Goal: Feedback & Contribution: Contribute content

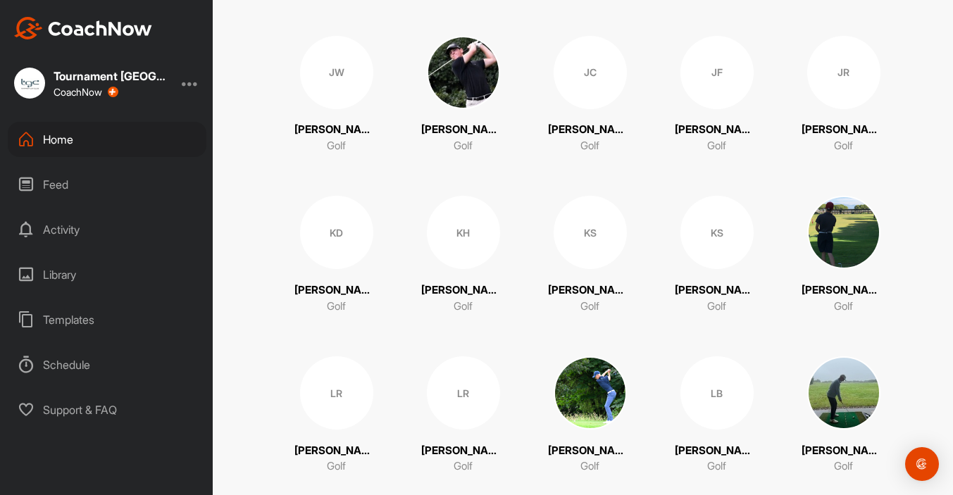
scroll to position [1748, 0]
click at [330, 242] on div "KD" at bounding box center [336, 231] width 73 height 73
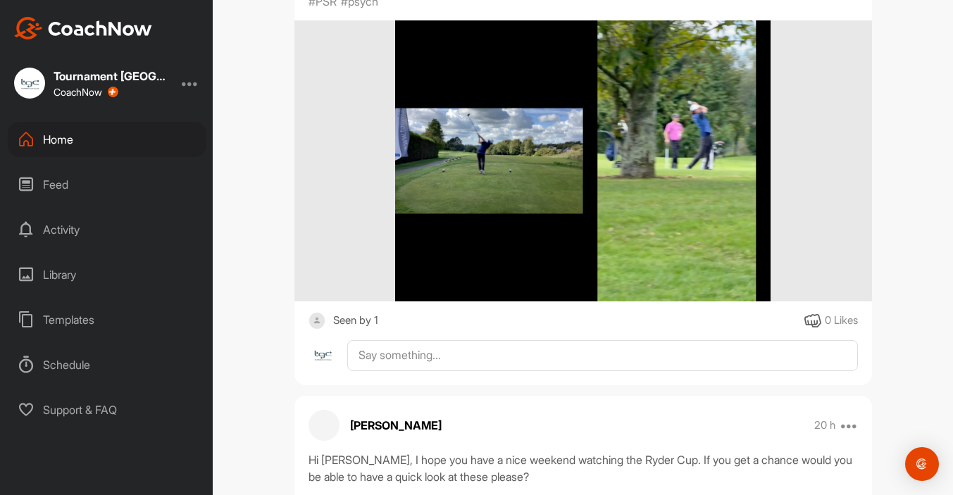
scroll to position [352, 0]
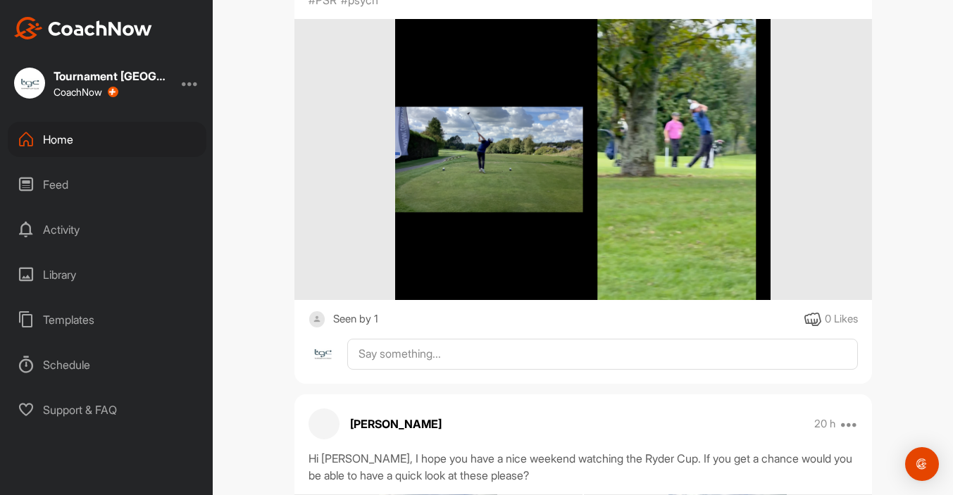
click at [363, 318] on div "Seen by 1" at bounding box center [355, 320] width 45 height 18
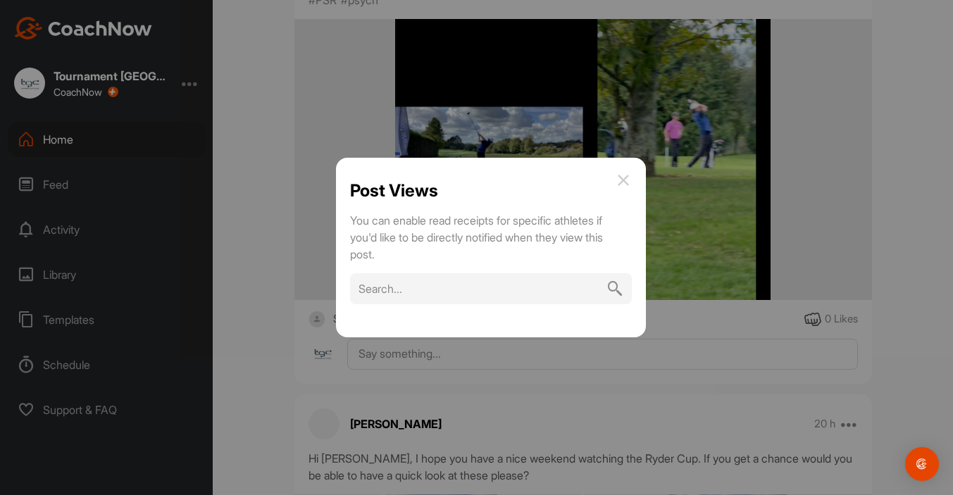
click at [621, 179] on img at bounding box center [623, 180] width 17 height 17
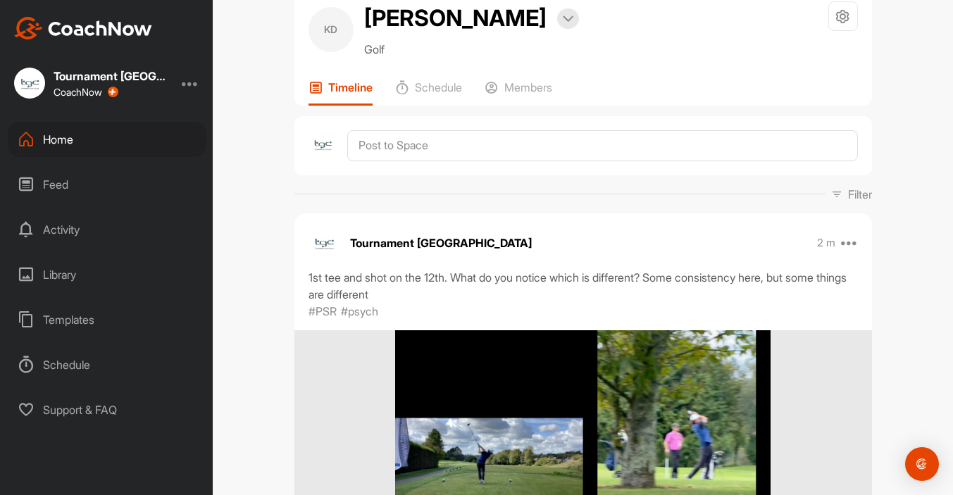
scroll to position [0, 0]
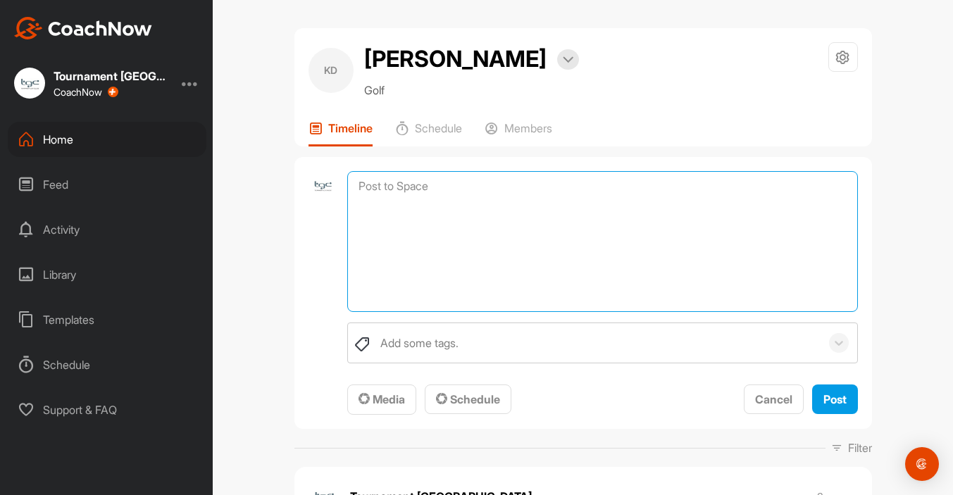
click at [420, 190] on textarea at bounding box center [602, 241] width 510 height 141
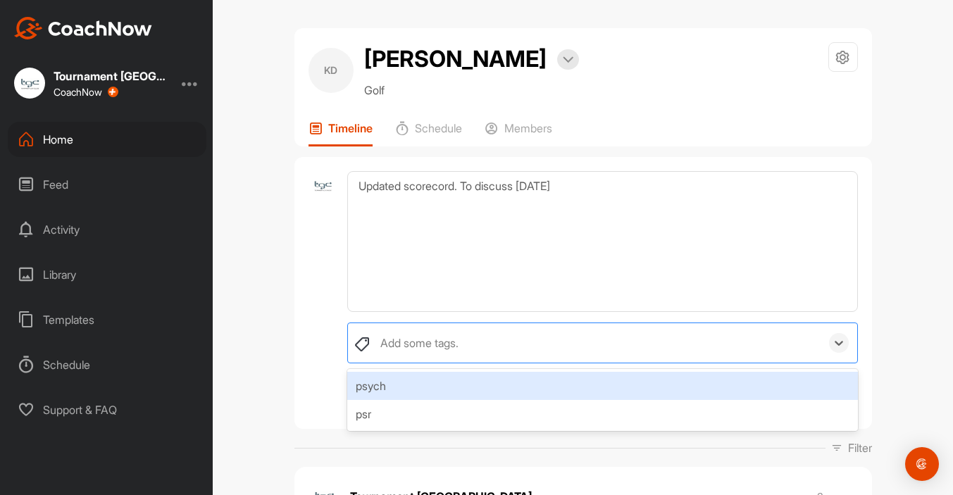
click at [432, 347] on div "Add some tags." at bounding box center [419, 343] width 78 height 17
click at [408, 382] on div "psych" at bounding box center [602, 386] width 510 height 28
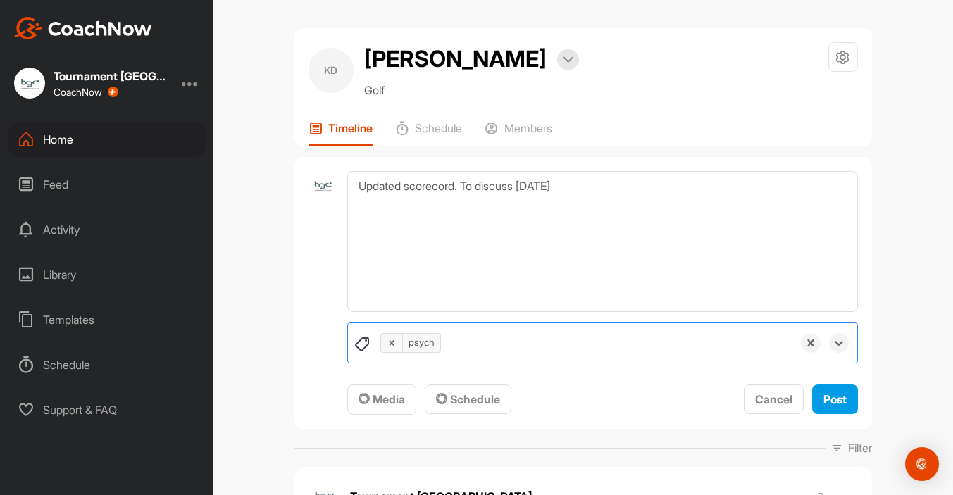
click at [480, 339] on div "psych" at bounding box center [582, 342] width 418 height 39
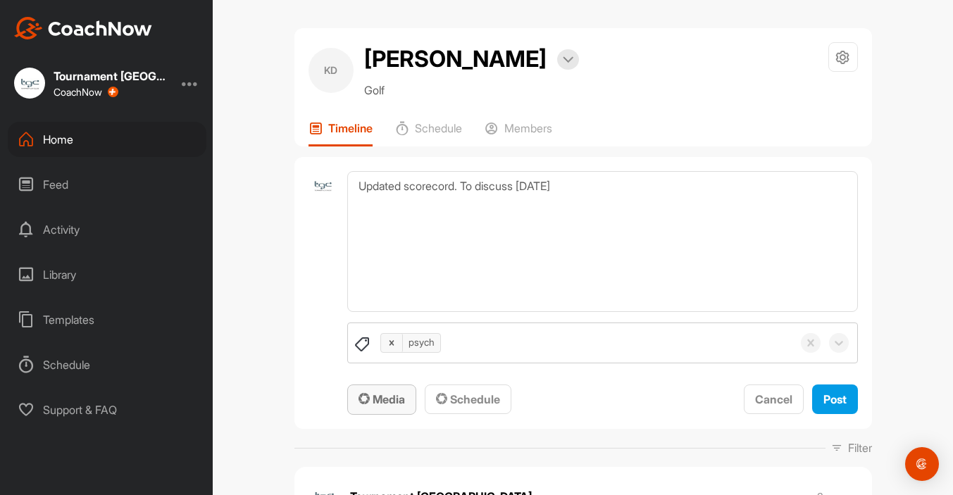
click at [371, 395] on span "Media" at bounding box center [382, 399] width 46 height 14
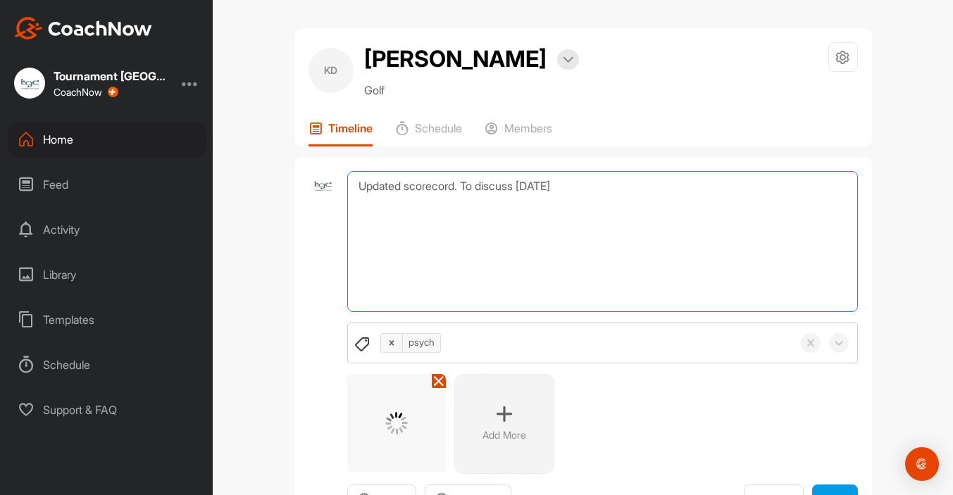
click at [450, 188] on textarea "Updated scorecord. To discuss [DATE]" at bounding box center [602, 241] width 510 height 141
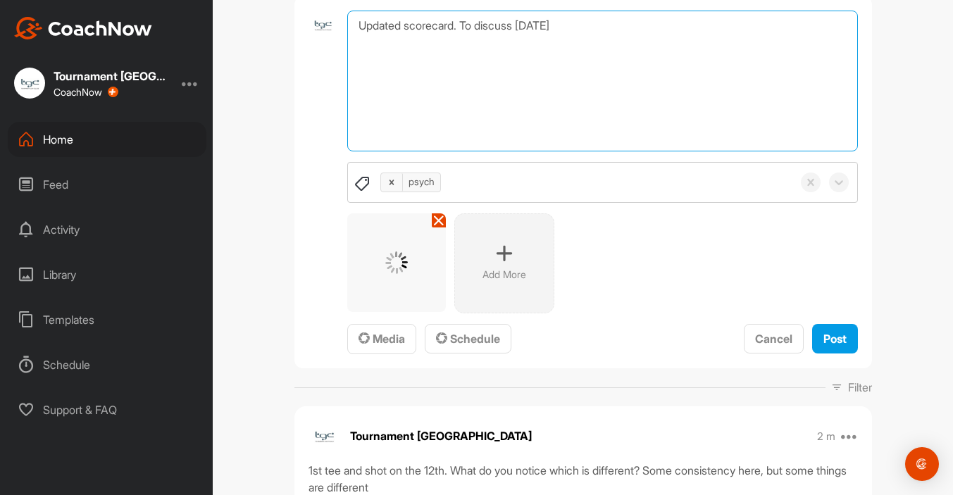
scroll to position [163, 0]
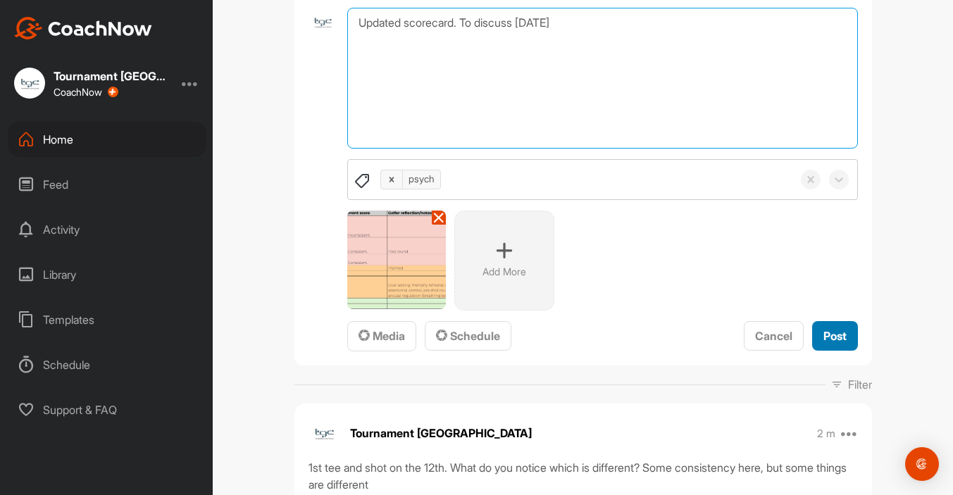
type textarea "Updated scorecard. To discuss [DATE]"
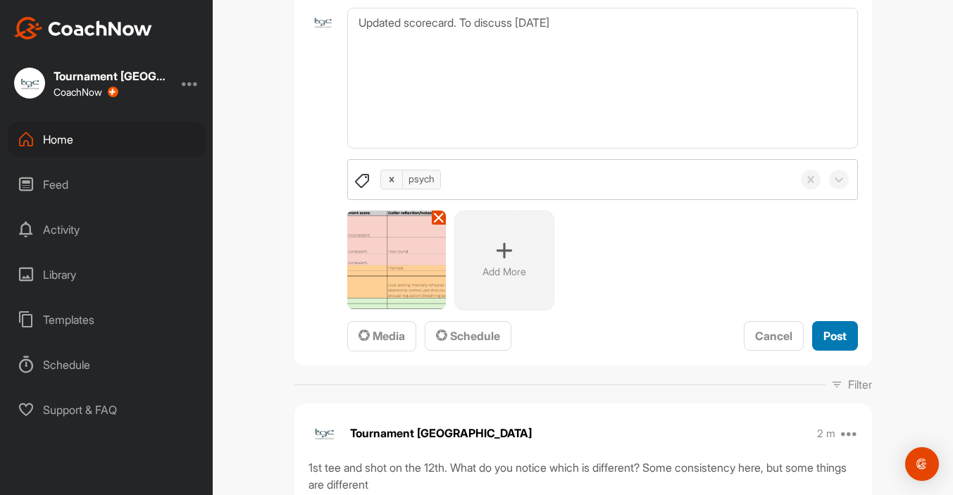
click at [828, 331] on span "Post" at bounding box center [834, 336] width 23 height 14
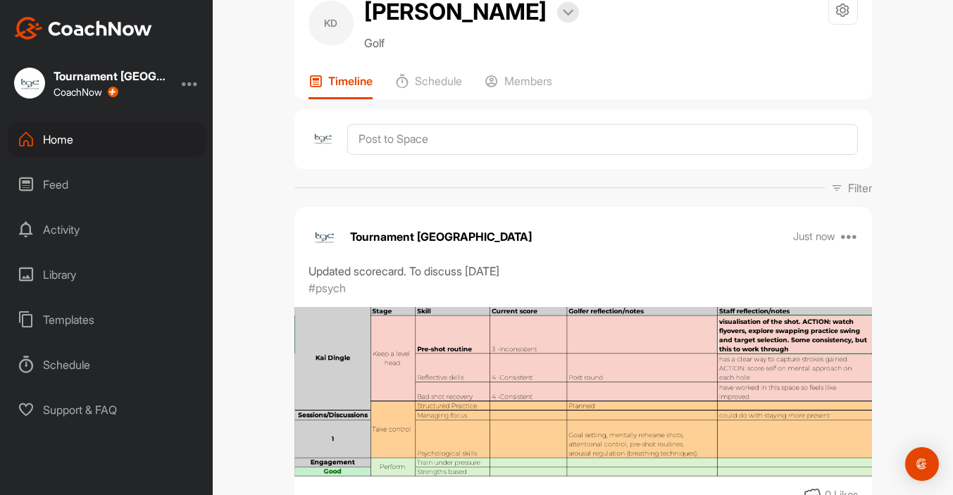
scroll to position [0, 0]
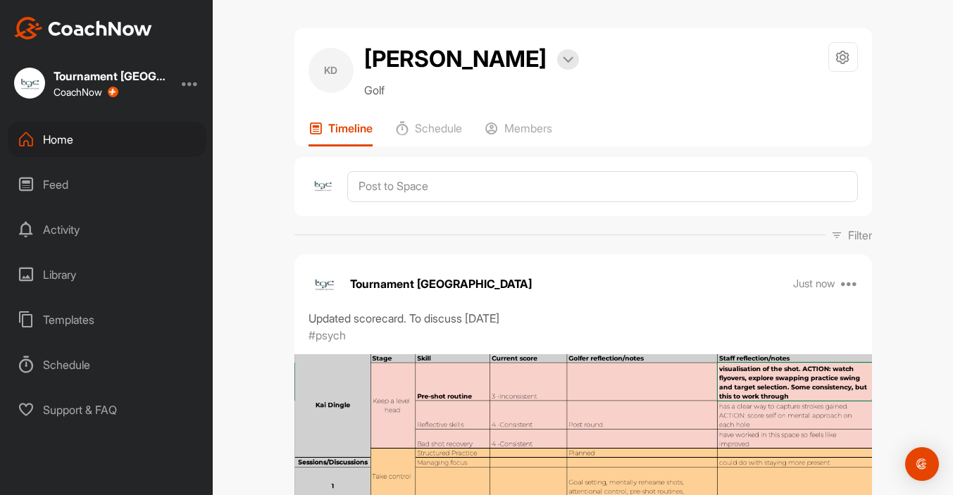
click at [84, 141] on div "Home" at bounding box center [107, 139] width 199 height 35
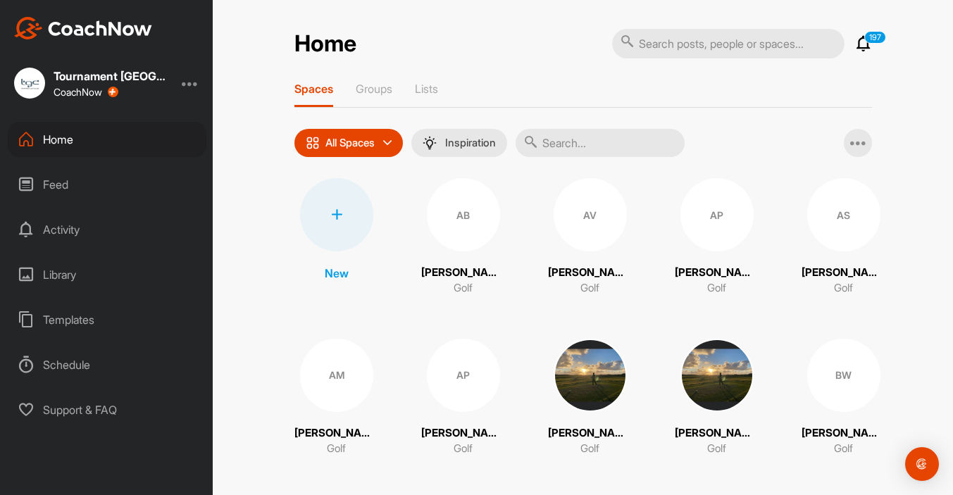
click at [564, 143] on input "text" at bounding box center [600, 143] width 169 height 28
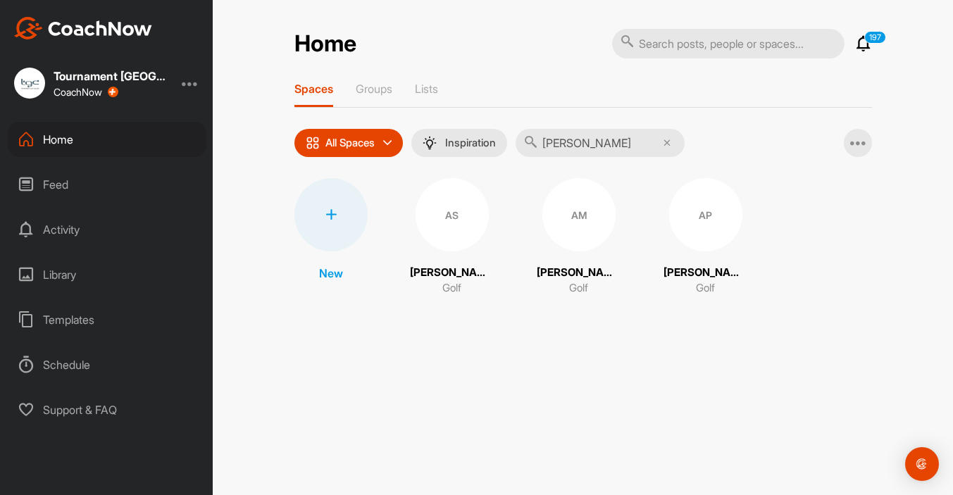
type input "[PERSON_NAME]"
click at [698, 217] on div "AP" at bounding box center [705, 214] width 73 height 73
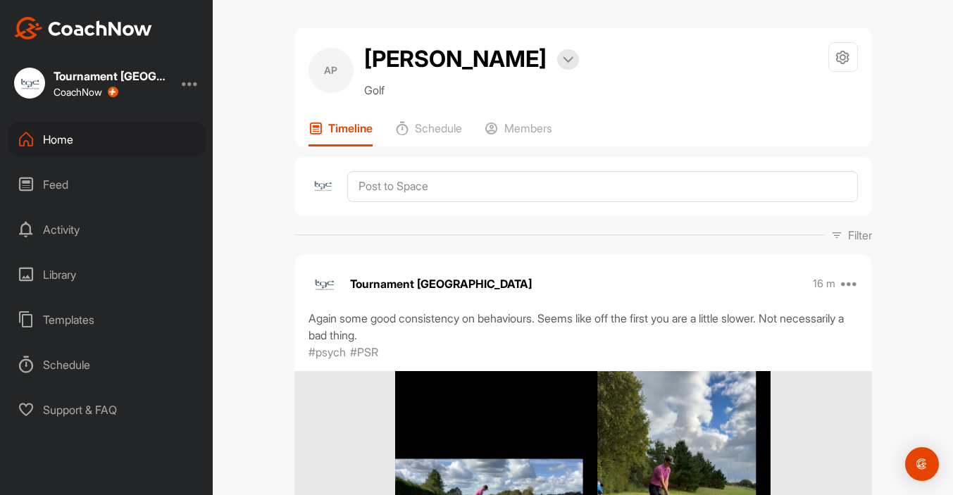
click at [62, 278] on div "Library" at bounding box center [107, 274] width 199 height 35
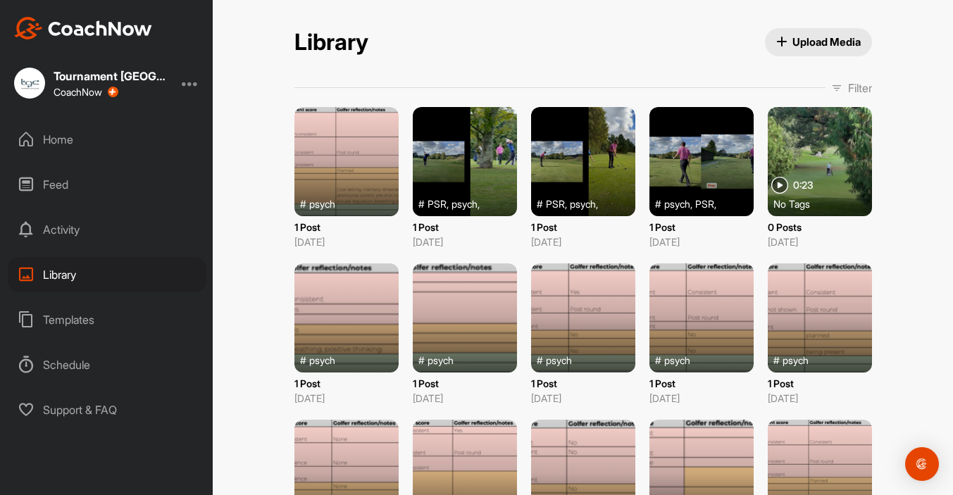
click at [451, 167] on div at bounding box center [465, 161] width 104 height 109
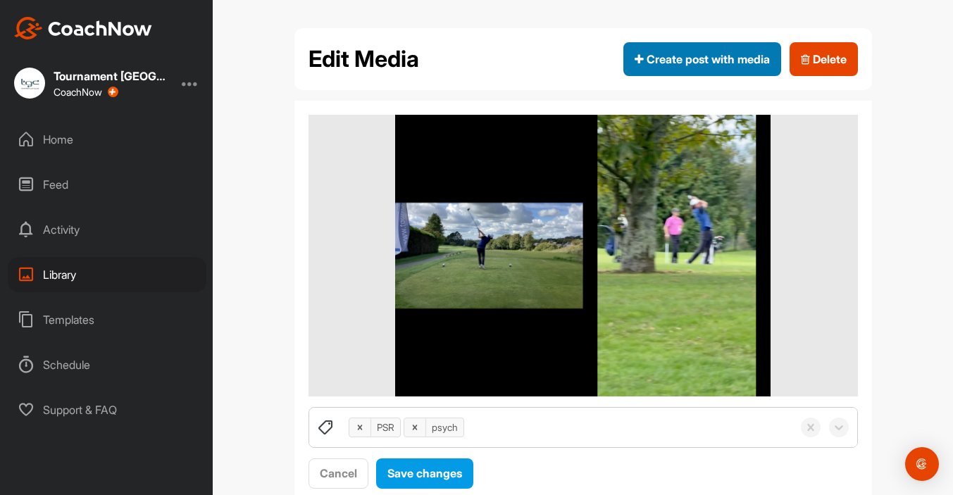
click at [680, 63] on span "Create post with media" at bounding box center [702, 59] width 135 height 17
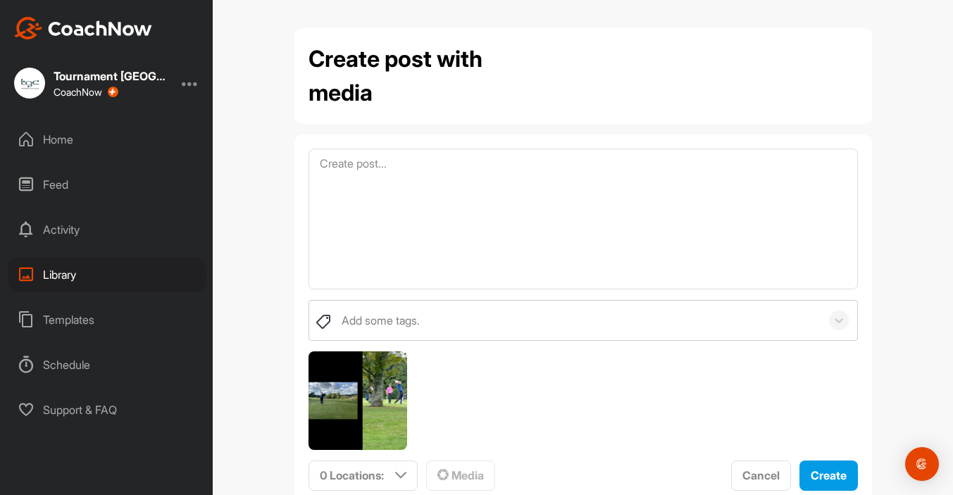
scroll to position [43, 0]
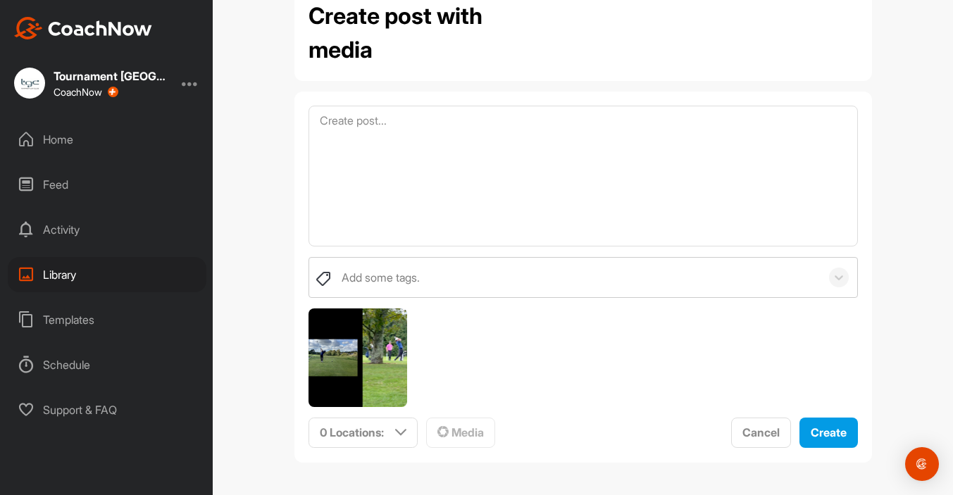
click at [354, 382] on img at bounding box center [358, 358] width 99 height 99
click at [71, 270] on div "Library" at bounding box center [107, 274] width 199 height 35
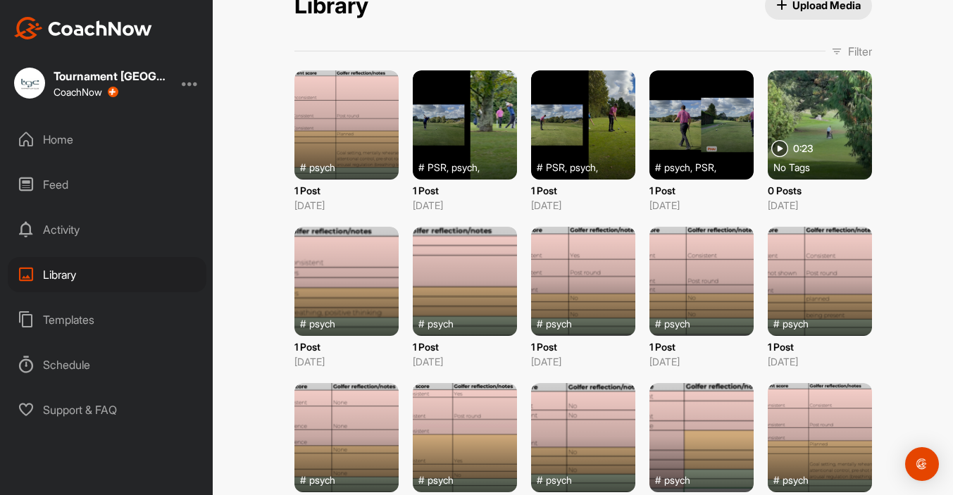
scroll to position [25, 0]
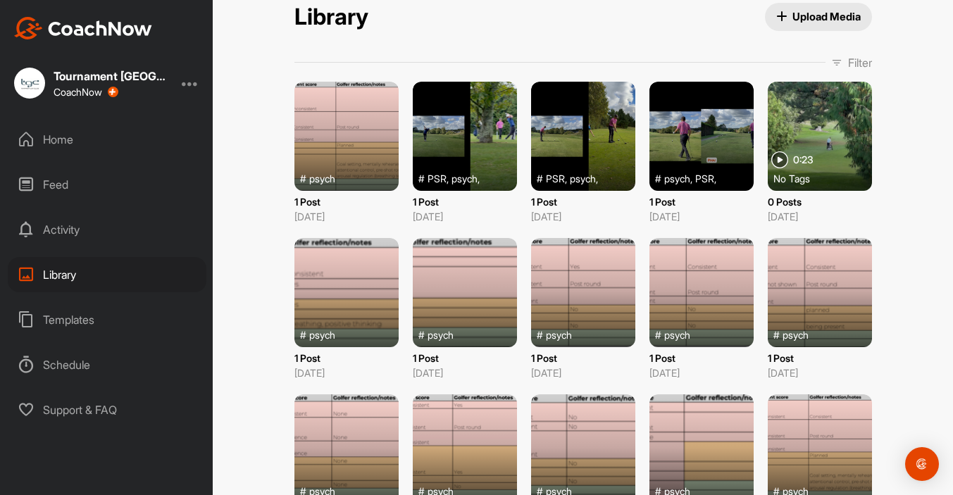
click at [827, 116] on div at bounding box center [820, 136] width 104 height 109
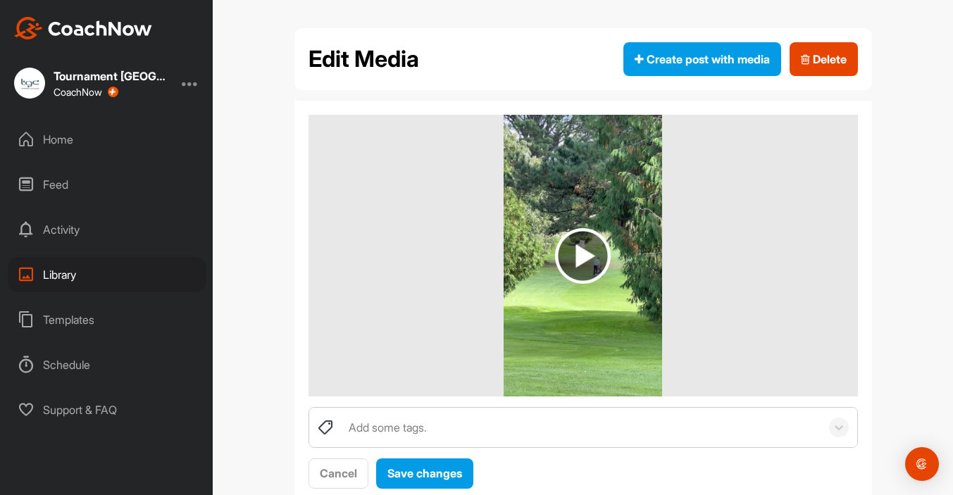
click at [591, 251] on img at bounding box center [583, 256] width 56 height 56
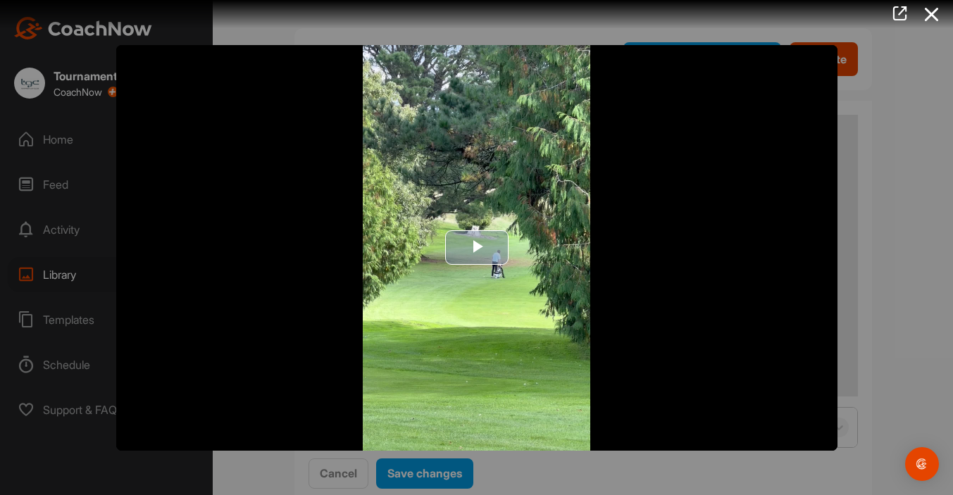
click at [444, 251] on img "Video Player" at bounding box center [476, 248] width 721 height 406
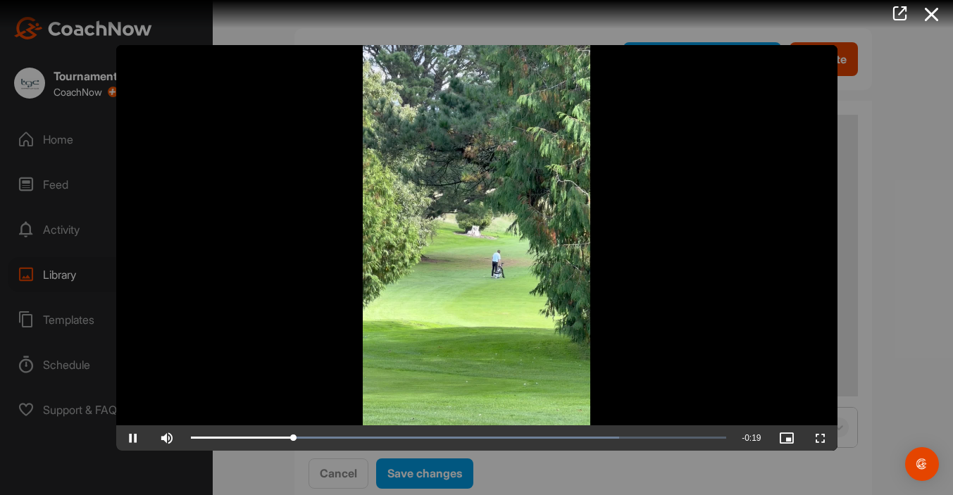
click at [865, 255] on div at bounding box center [476, 247] width 953 height 495
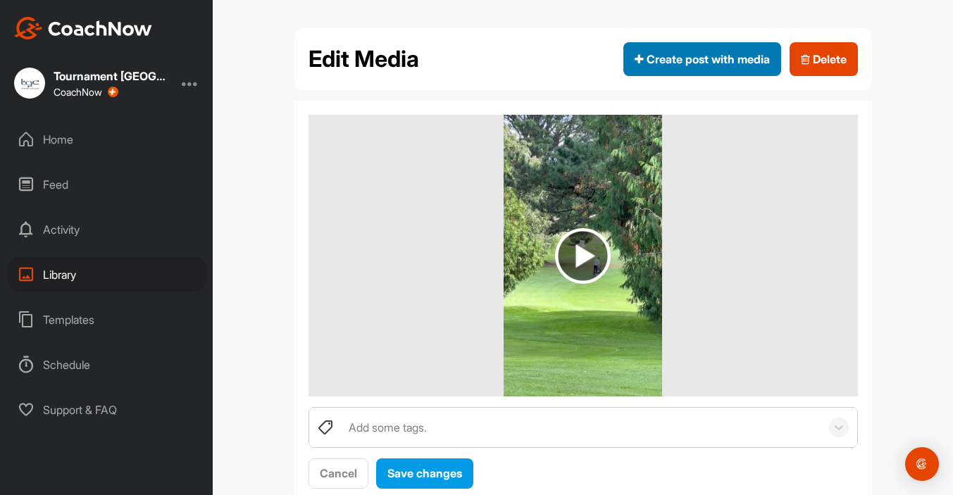
click at [730, 64] on span "Create post with media" at bounding box center [702, 59] width 135 height 17
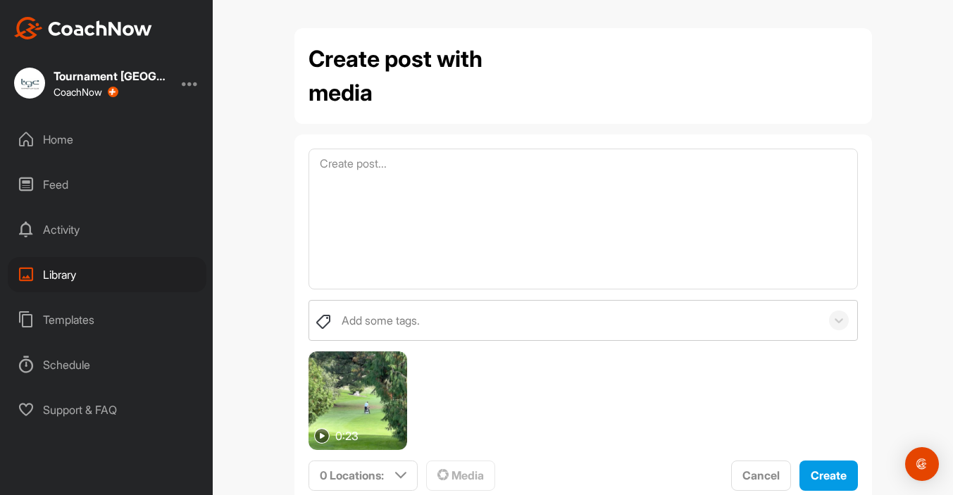
click at [359, 394] on img at bounding box center [358, 400] width 99 height 99
click at [75, 320] on div "Templates" at bounding box center [107, 319] width 199 height 35
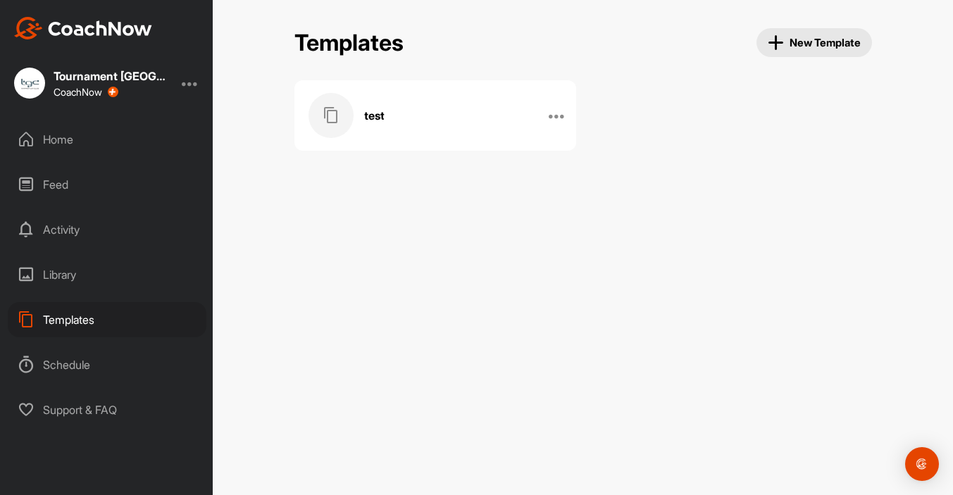
click at [804, 31] on button "New Template" at bounding box center [814, 42] width 116 height 29
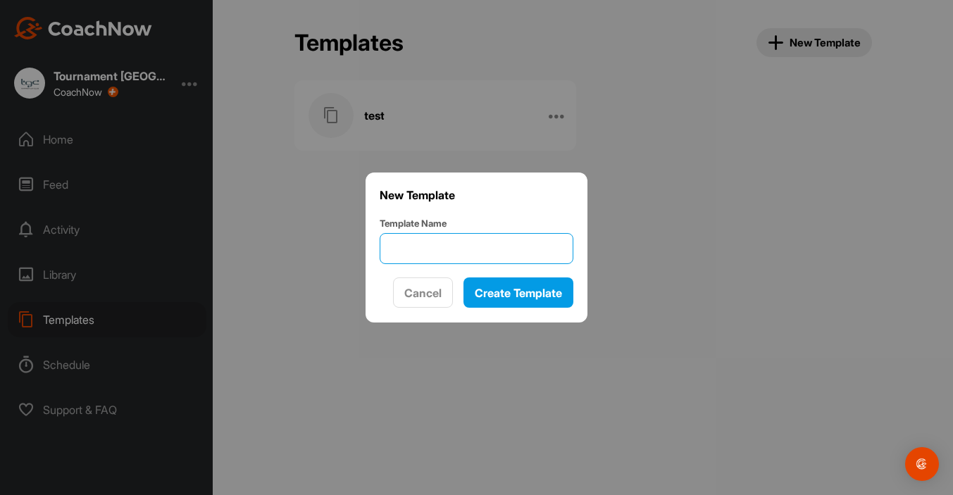
click at [433, 247] on input "Template Name" at bounding box center [477, 248] width 194 height 31
type input "videside"
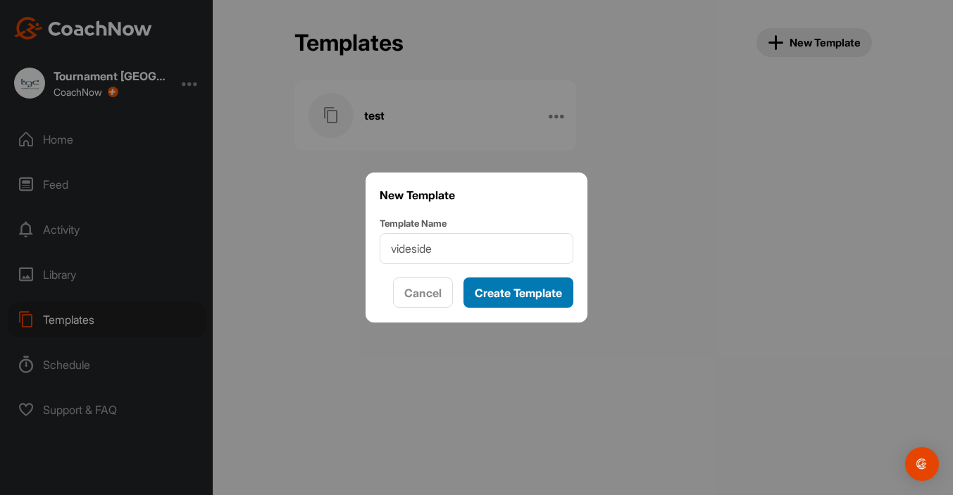
click at [485, 285] on div "Create Template" at bounding box center [518, 293] width 87 height 17
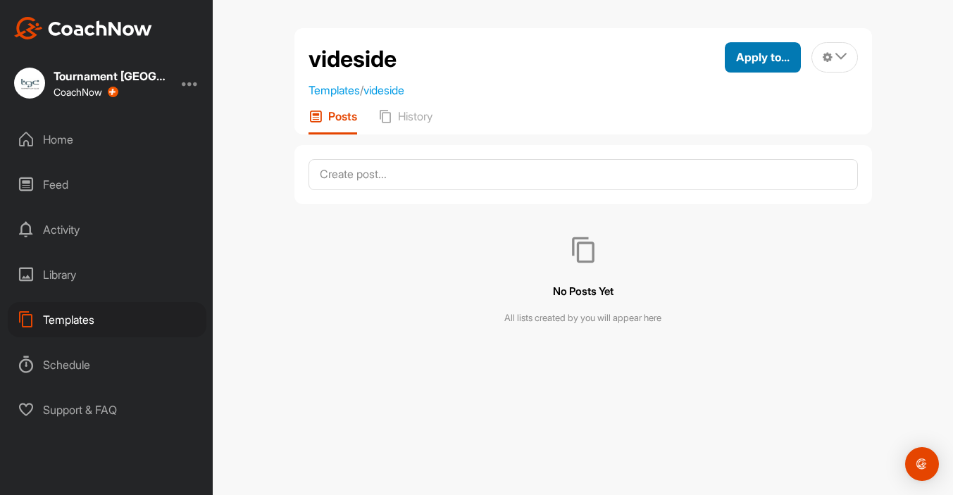
click at [742, 68] on button "Apply to..." at bounding box center [763, 57] width 76 height 30
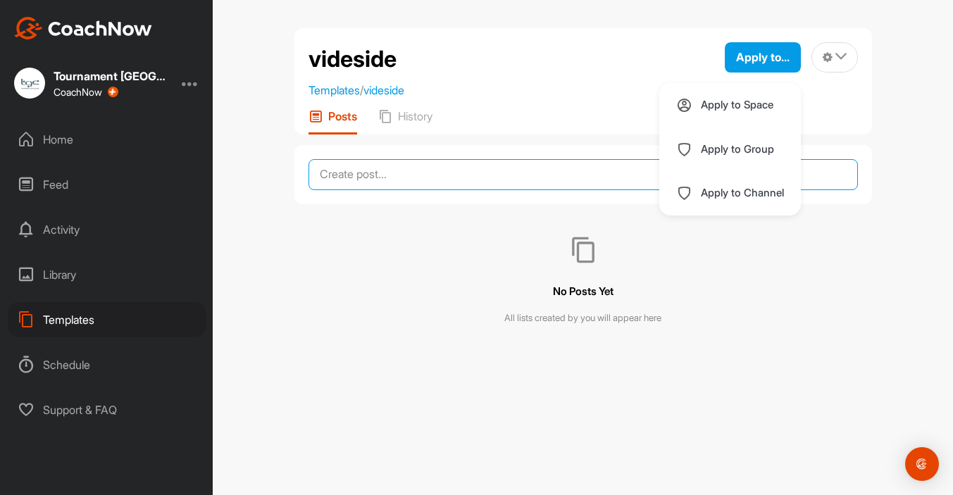
click at [395, 175] on textarea at bounding box center [583, 174] width 549 height 31
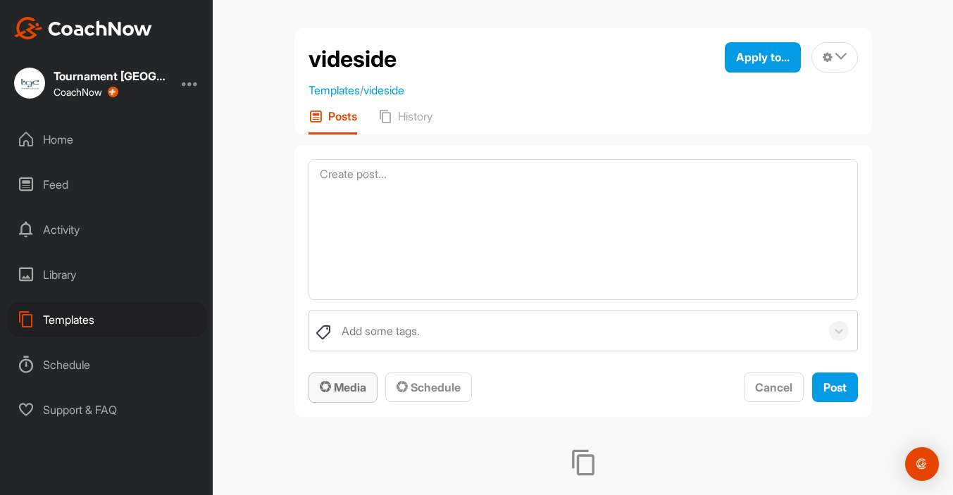
click at [355, 382] on span "Media" at bounding box center [343, 387] width 46 height 14
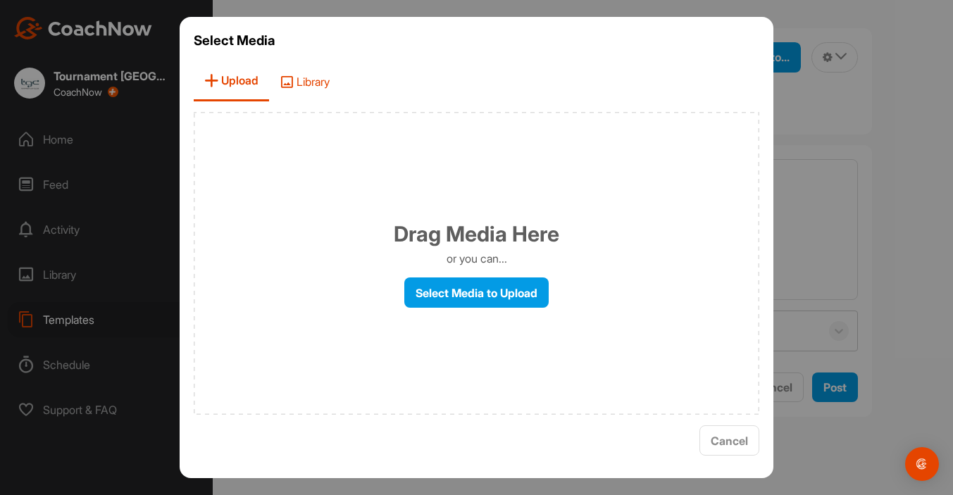
click at [326, 81] on span "Library" at bounding box center [304, 81] width 71 height 40
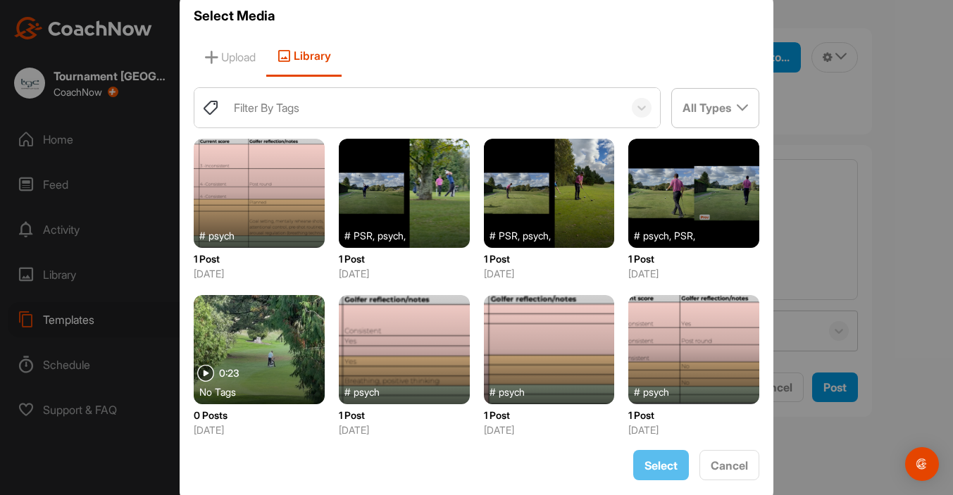
click at [272, 328] on div at bounding box center [259, 349] width 131 height 109
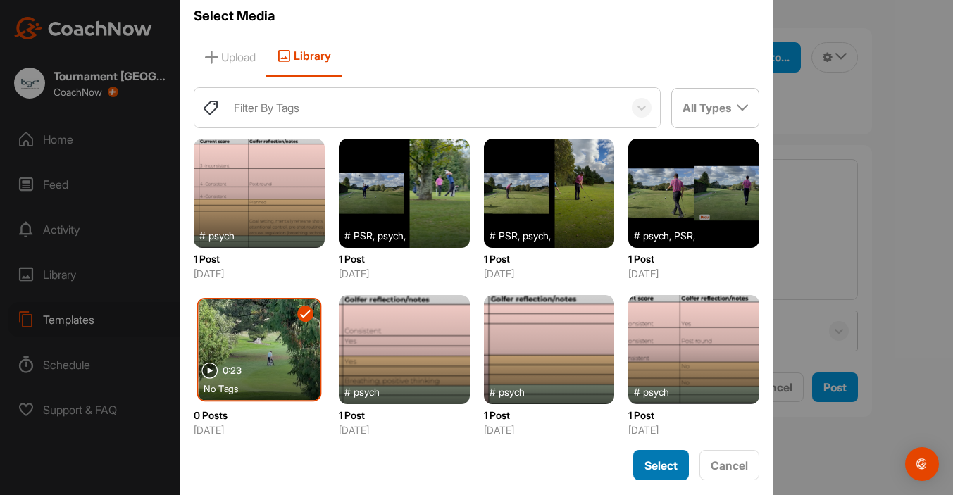
click at [648, 456] on button "Select" at bounding box center [661, 465] width 56 height 30
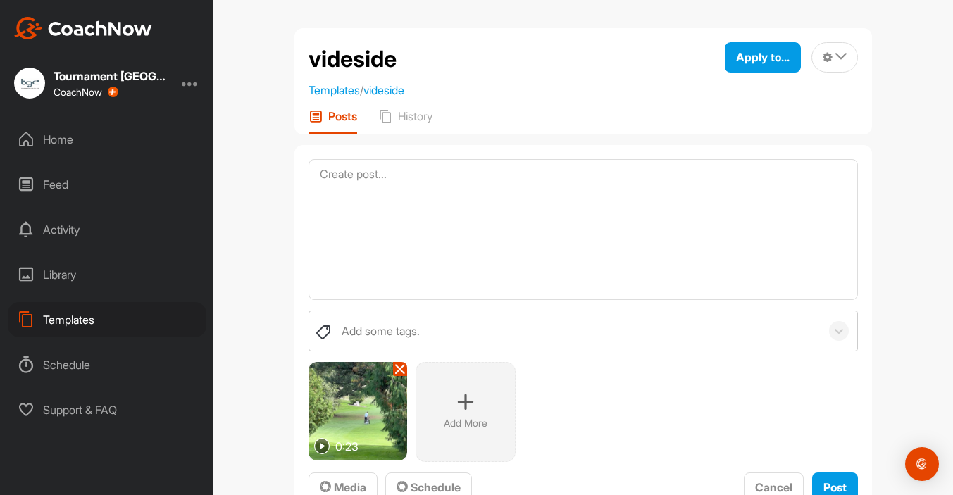
click at [360, 419] on img at bounding box center [358, 411] width 99 height 99
click at [358, 399] on img at bounding box center [358, 411] width 99 height 99
click at [320, 446] on img at bounding box center [322, 446] width 16 height 16
click at [347, 422] on img at bounding box center [358, 411] width 99 height 99
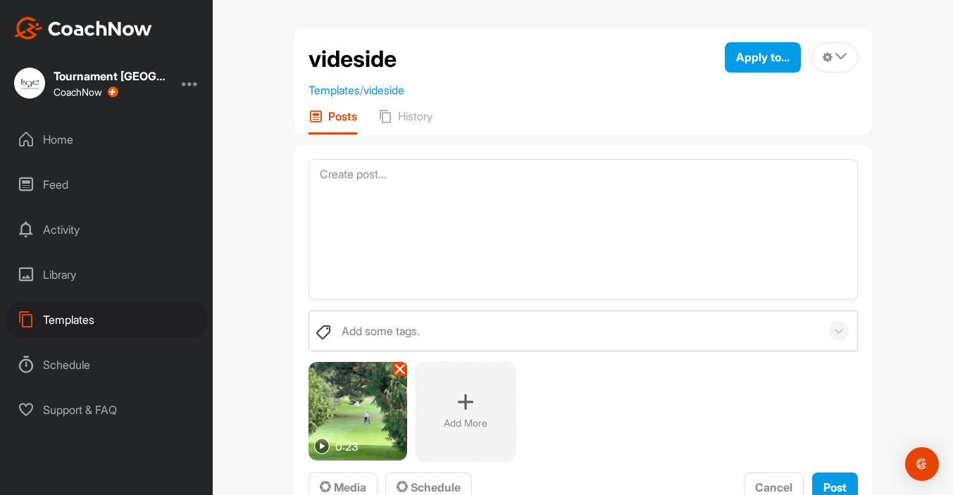
click at [61, 149] on div "Home" at bounding box center [107, 139] width 199 height 35
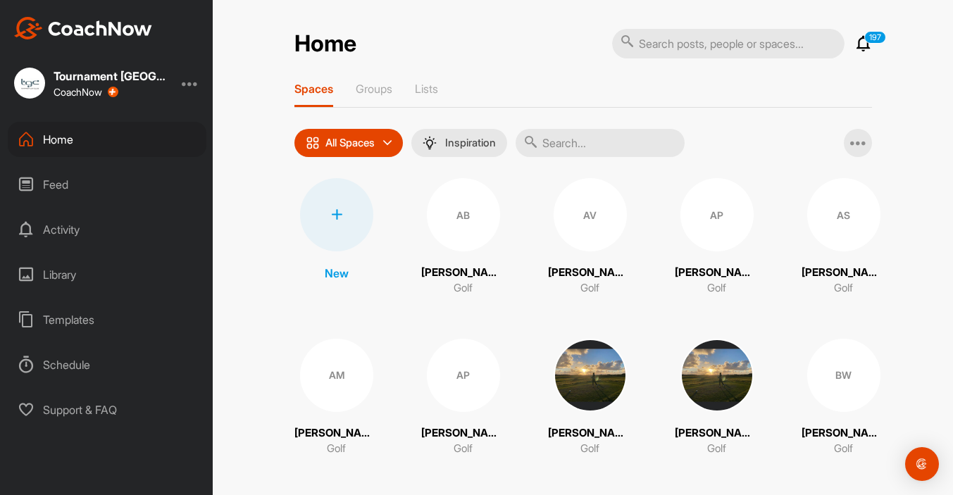
click at [92, 270] on div "Library" at bounding box center [107, 274] width 199 height 35
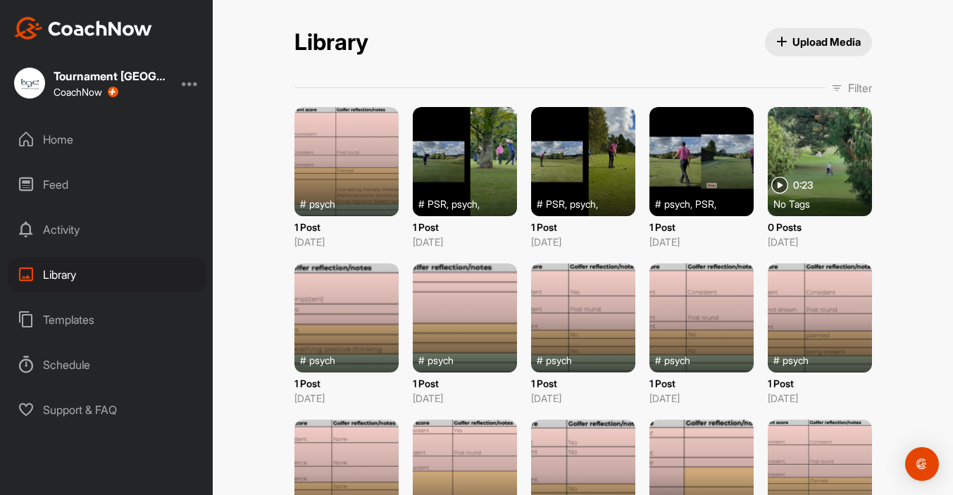
click at [829, 150] on div at bounding box center [820, 161] width 104 height 109
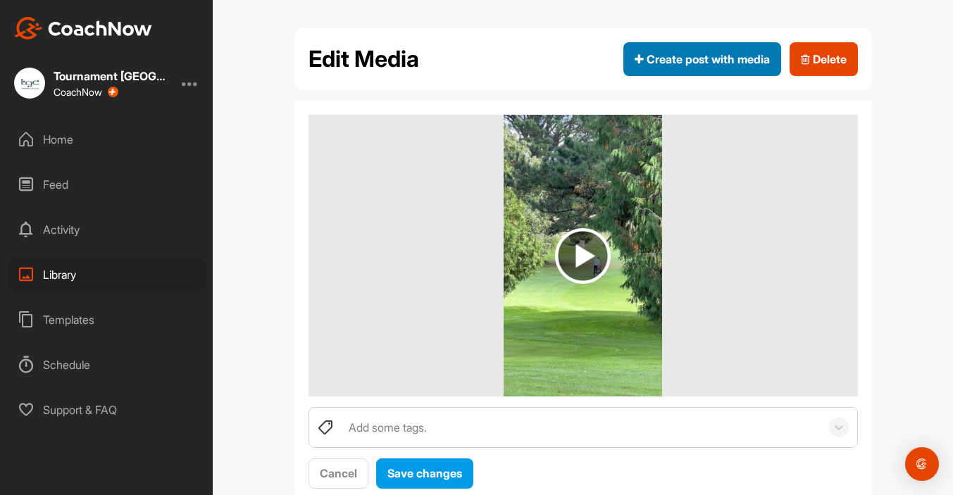
click at [722, 75] on button "Create post with media" at bounding box center [702, 59] width 158 height 34
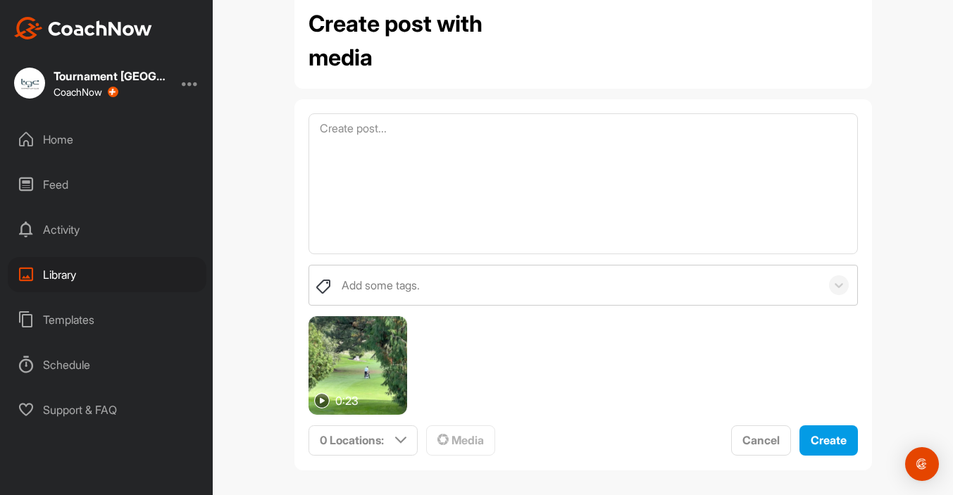
scroll to position [43, 0]
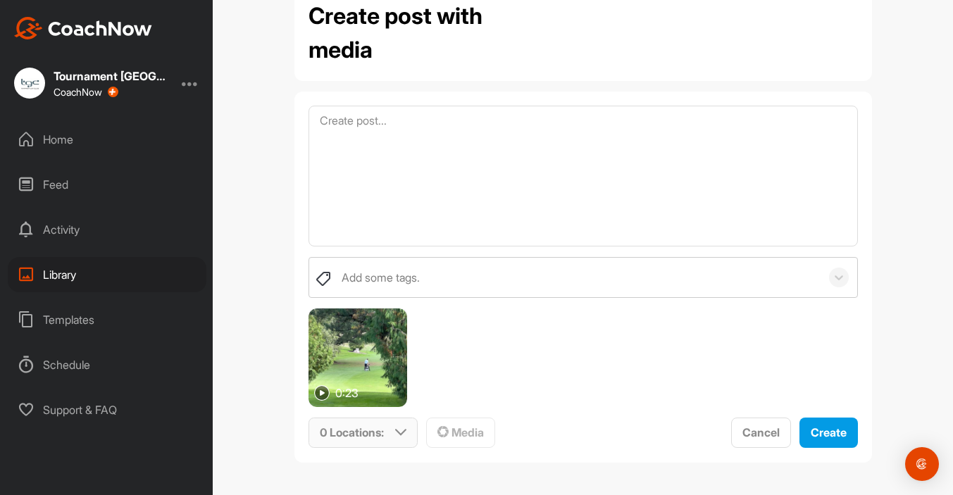
click at [392, 442] on div "0 Locations :" at bounding box center [363, 432] width 108 height 29
click at [69, 225] on div "Activity" at bounding box center [107, 229] width 199 height 35
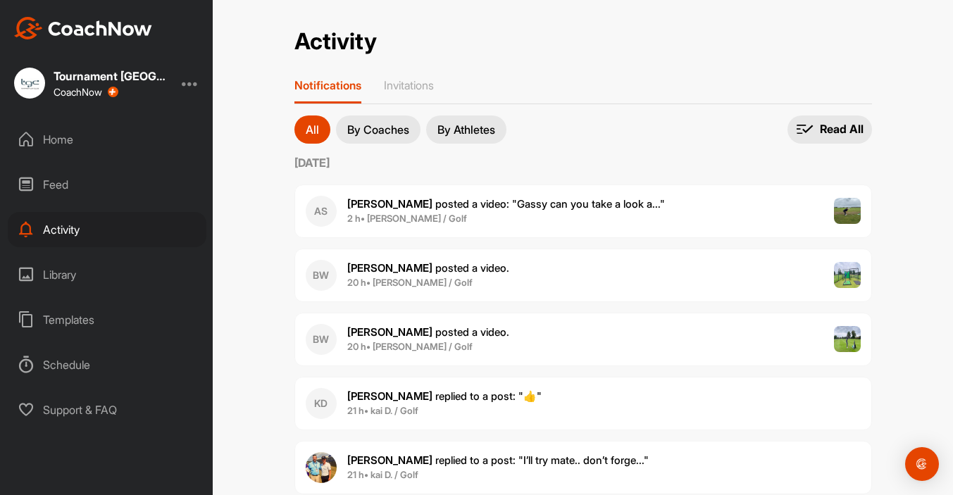
click at [189, 88] on div at bounding box center [190, 83] width 17 height 17
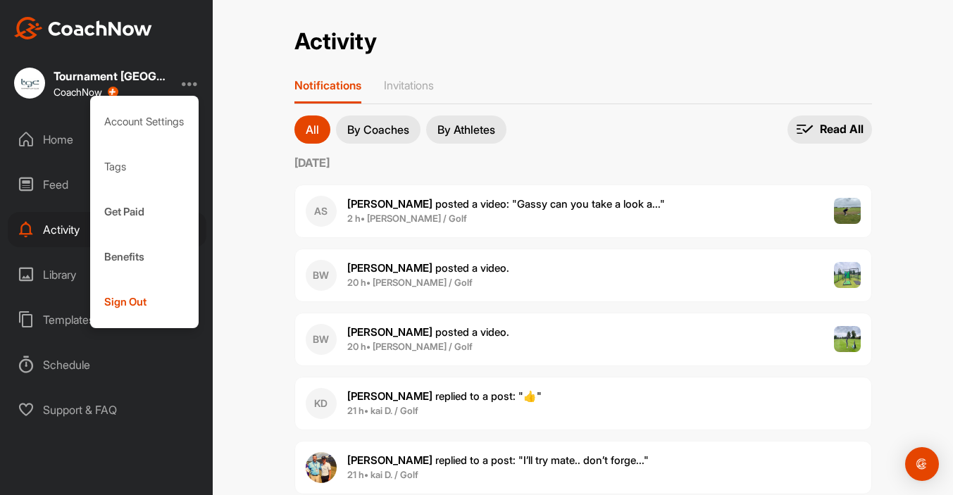
click at [189, 57] on div "Tournament Golf College CoachNow Account Settings Tags Get Paid Benefits Sign O…" at bounding box center [106, 247] width 213 height 495
